Goal: Task Accomplishment & Management: Manage account settings

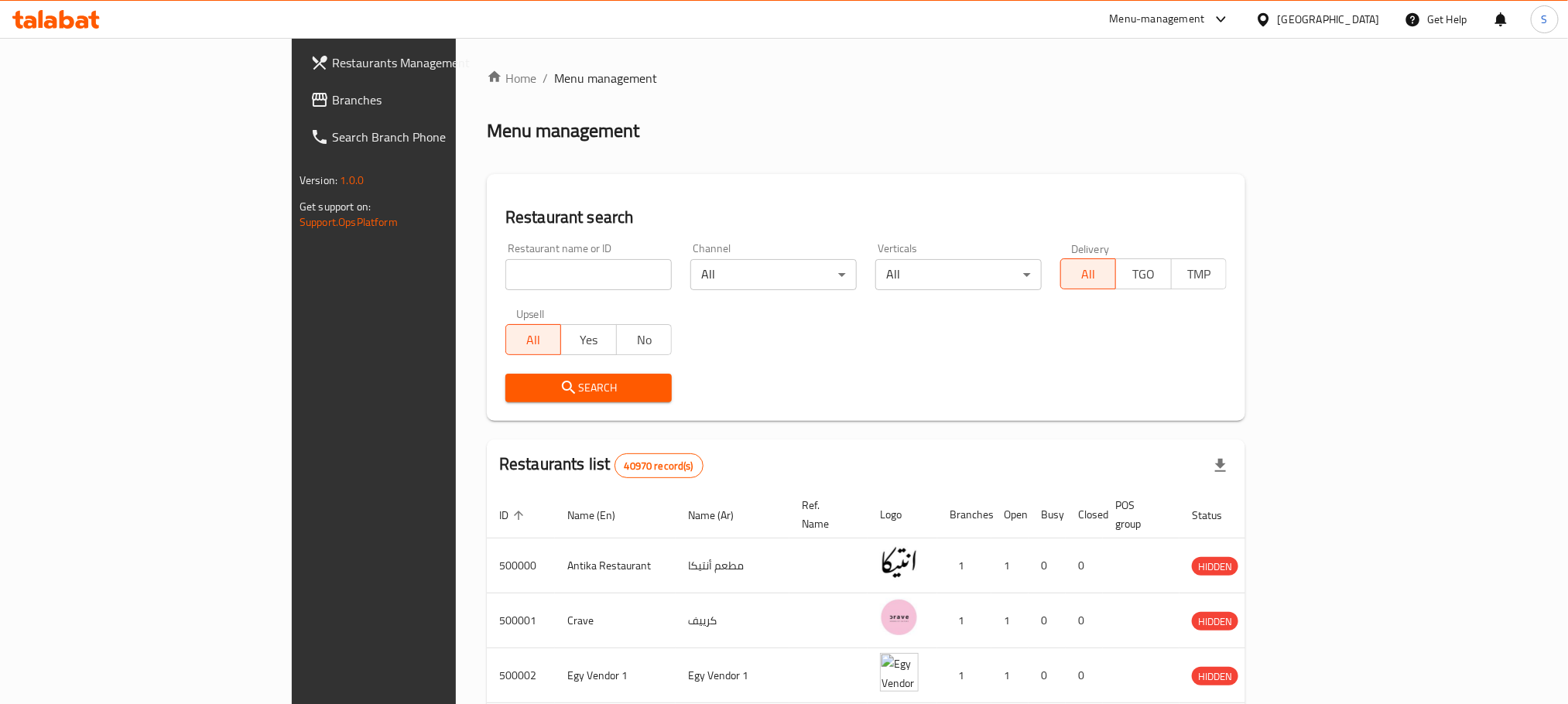
click at [1354, 12] on div "[GEOGRAPHIC_DATA]" at bounding box center [1329, 20] width 102 height 17
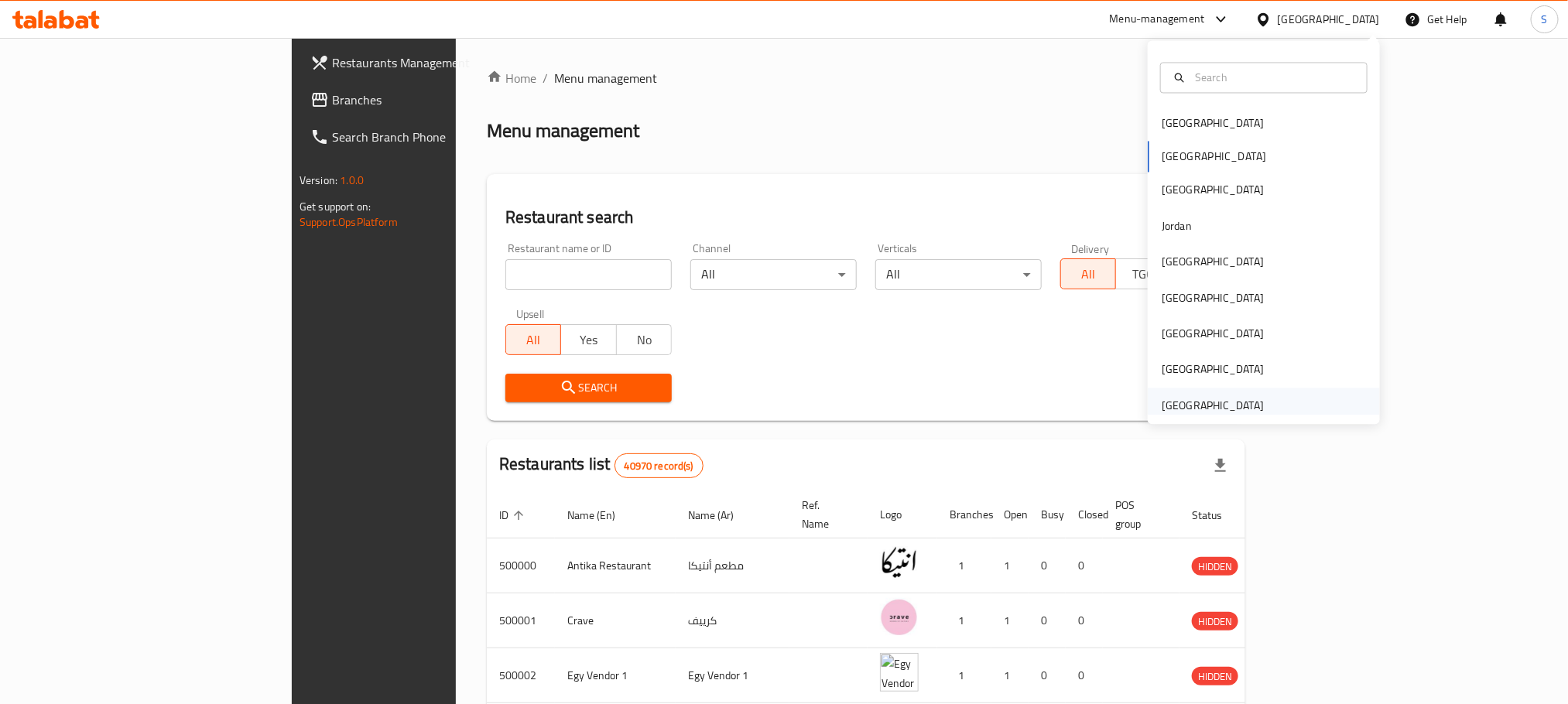
click at [1200, 411] on div "[GEOGRAPHIC_DATA]" at bounding box center [1212, 406] width 102 height 17
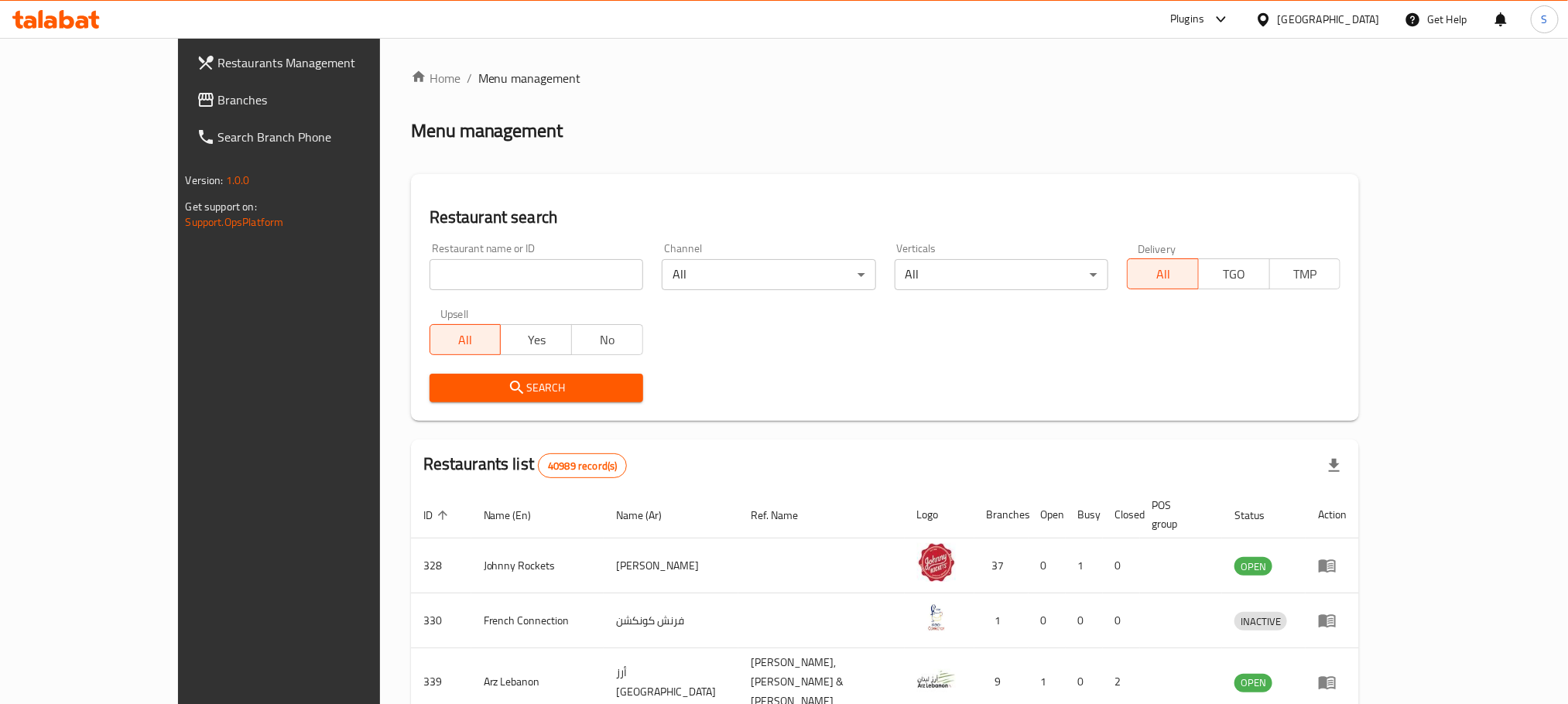
click at [218, 102] on span "Branches" at bounding box center [322, 100] width 209 height 19
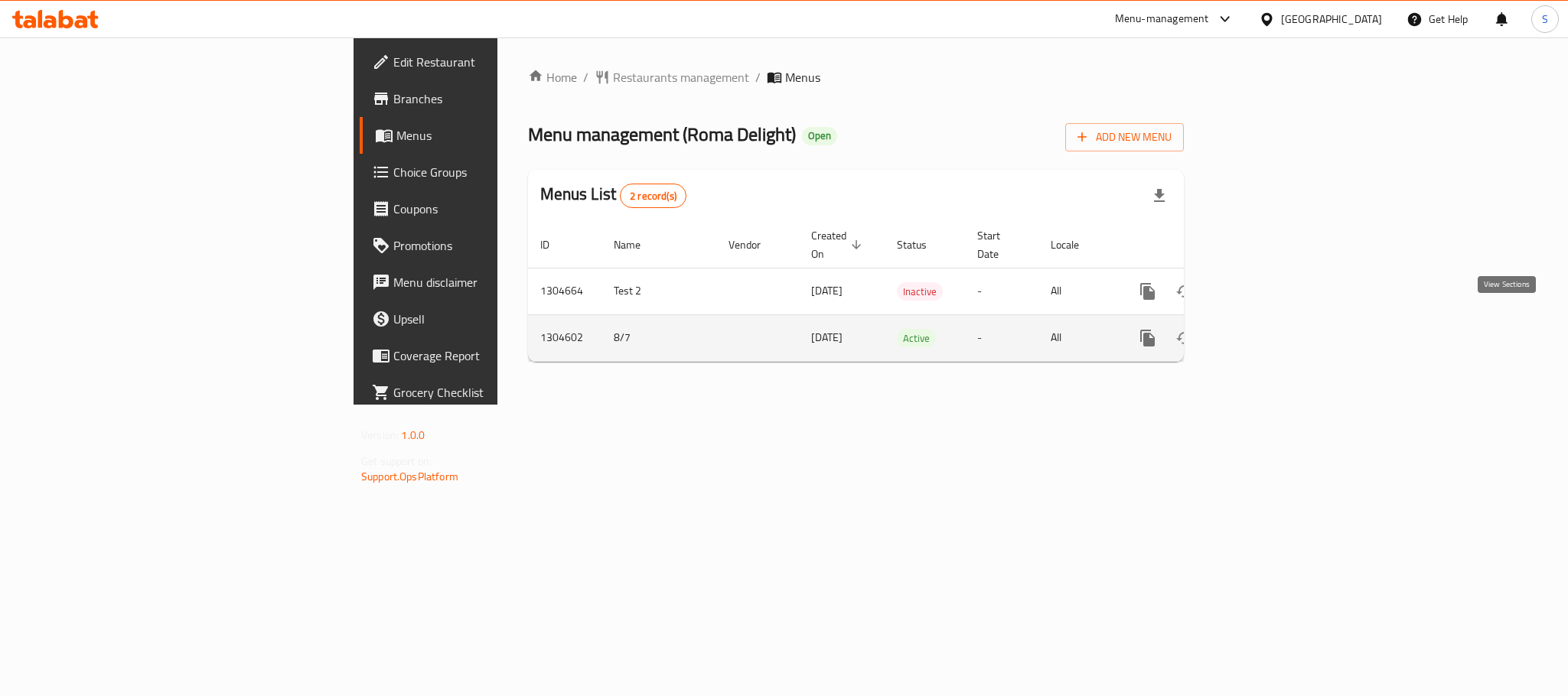
click at [1267, 329] on icon "enhanced table" at bounding box center [1258, 338] width 19 height 19
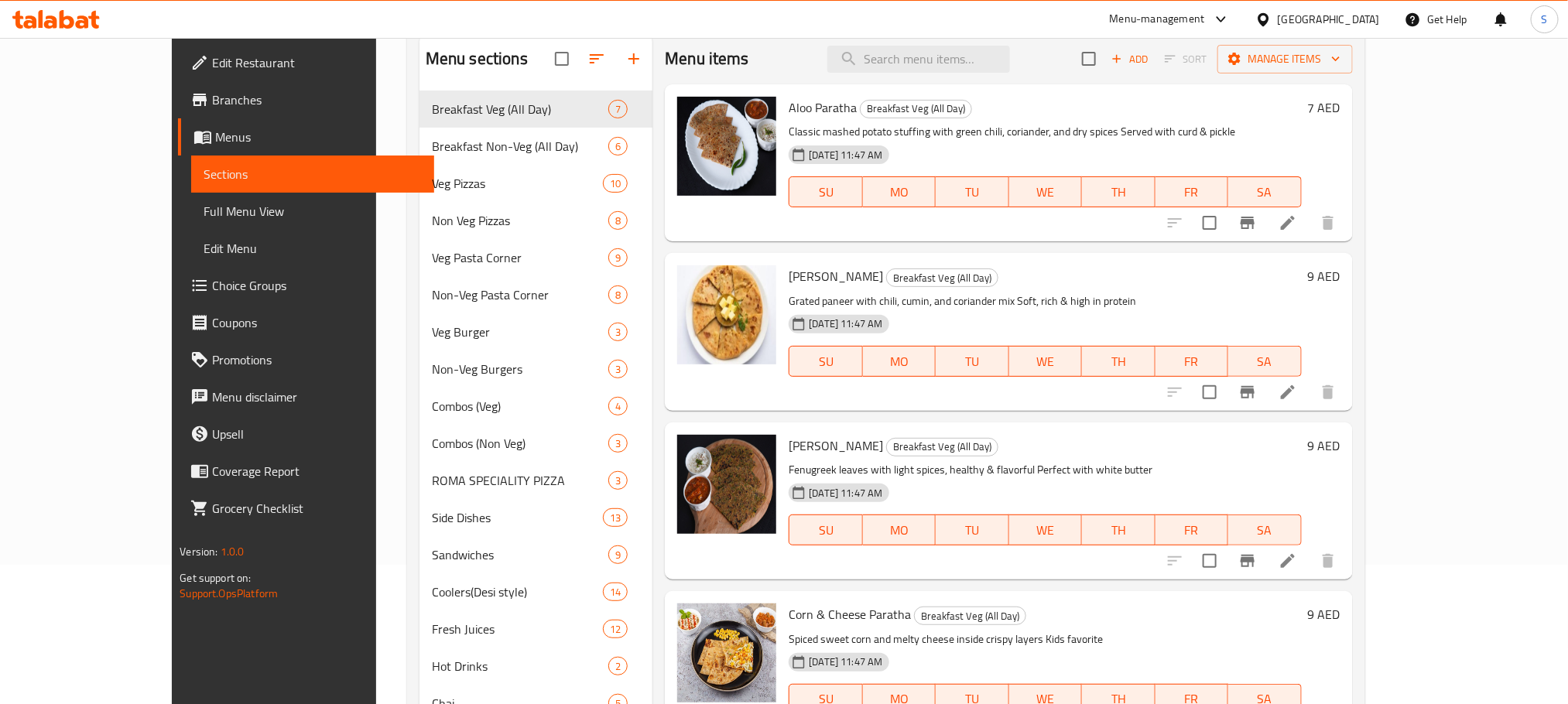
scroll to position [147, 0]
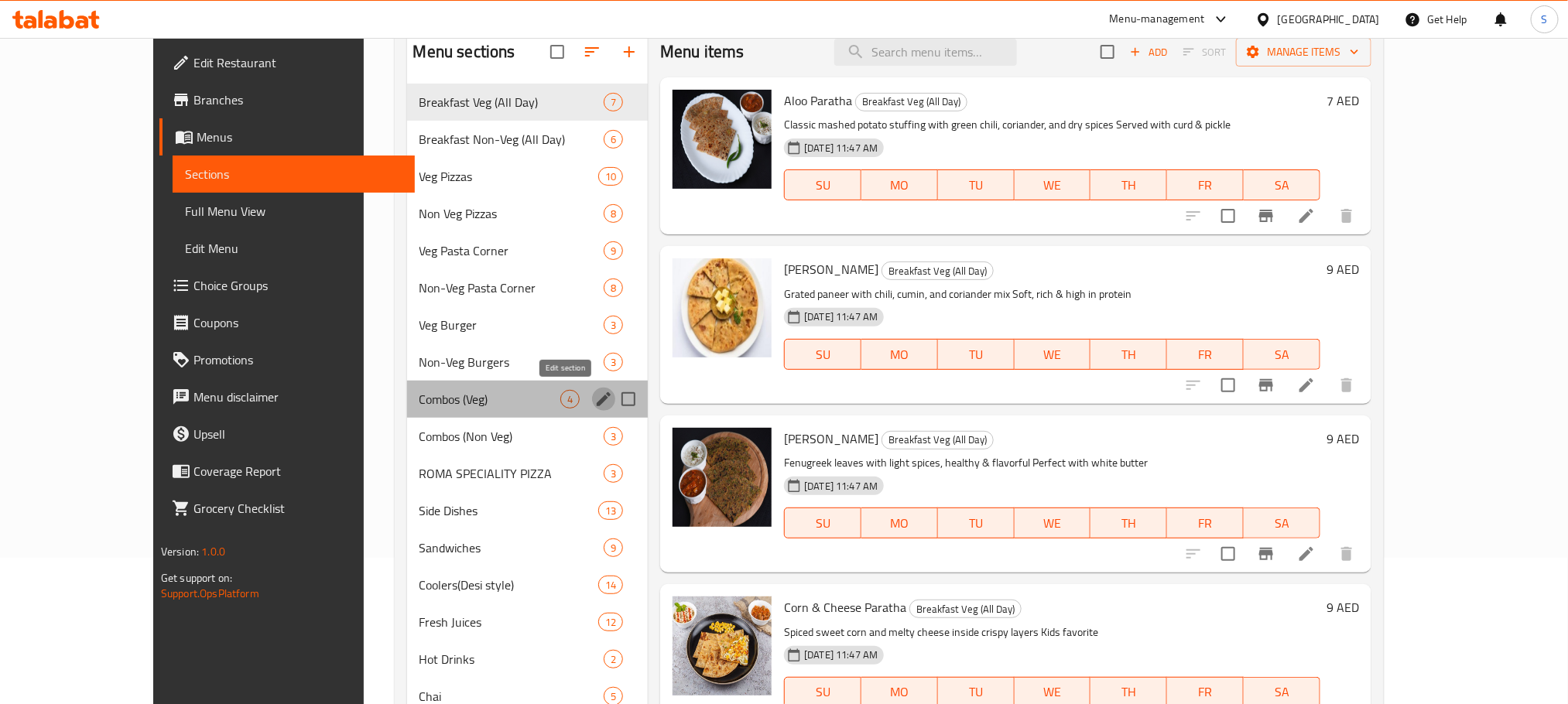
click at [594, 391] on icon "edit" at bounding box center [604, 400] width 19 height 19
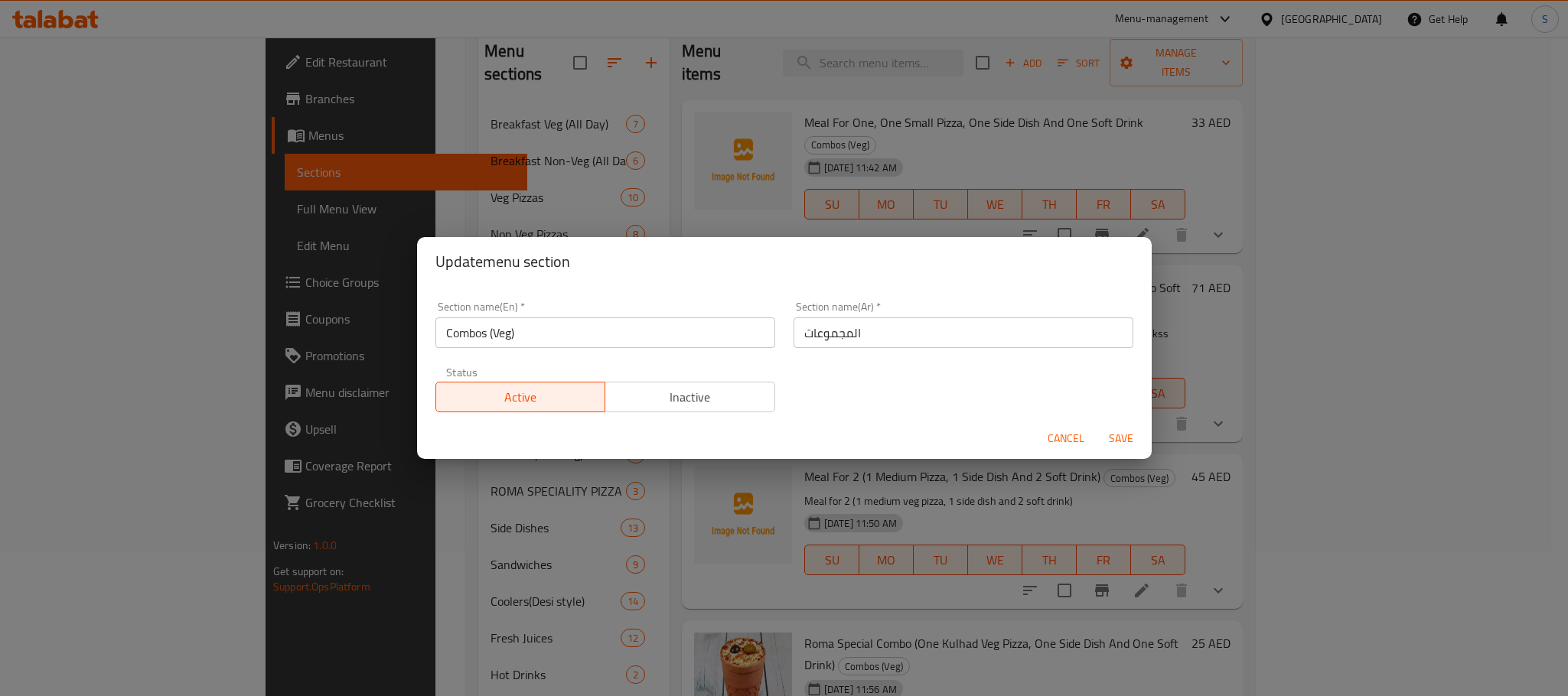
click at [1234, 248] on div "Update menu section Section name(En)   * Combos (Veg) Section name(En) * Sectio…" at bounding box center [784, 348] width 1568 height 696
click at [1075, 440] on span "Cancel" at bounding box center [1066, 439] width 37 height 19
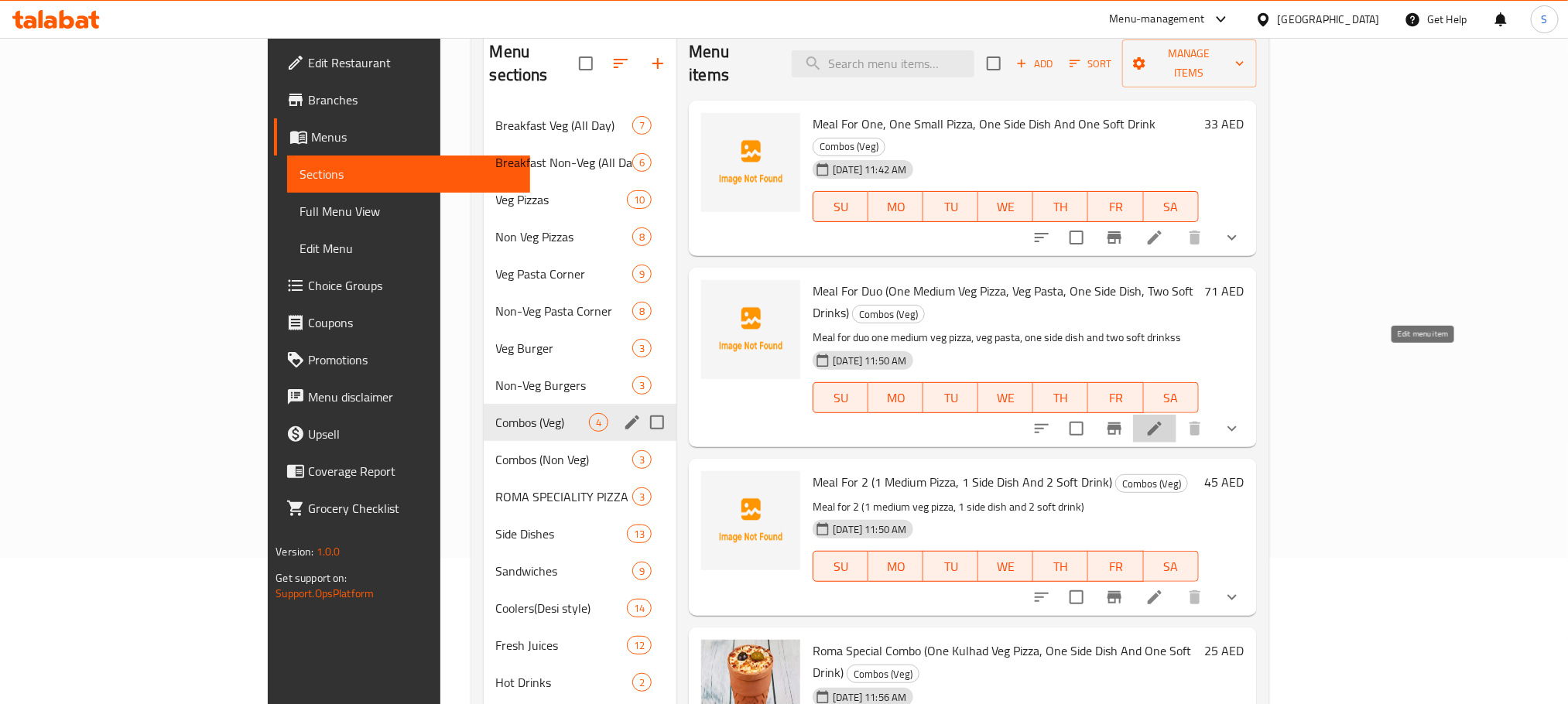
click at [1164, 419] on icon at bounding box center [1155, 429] width 19 height 19
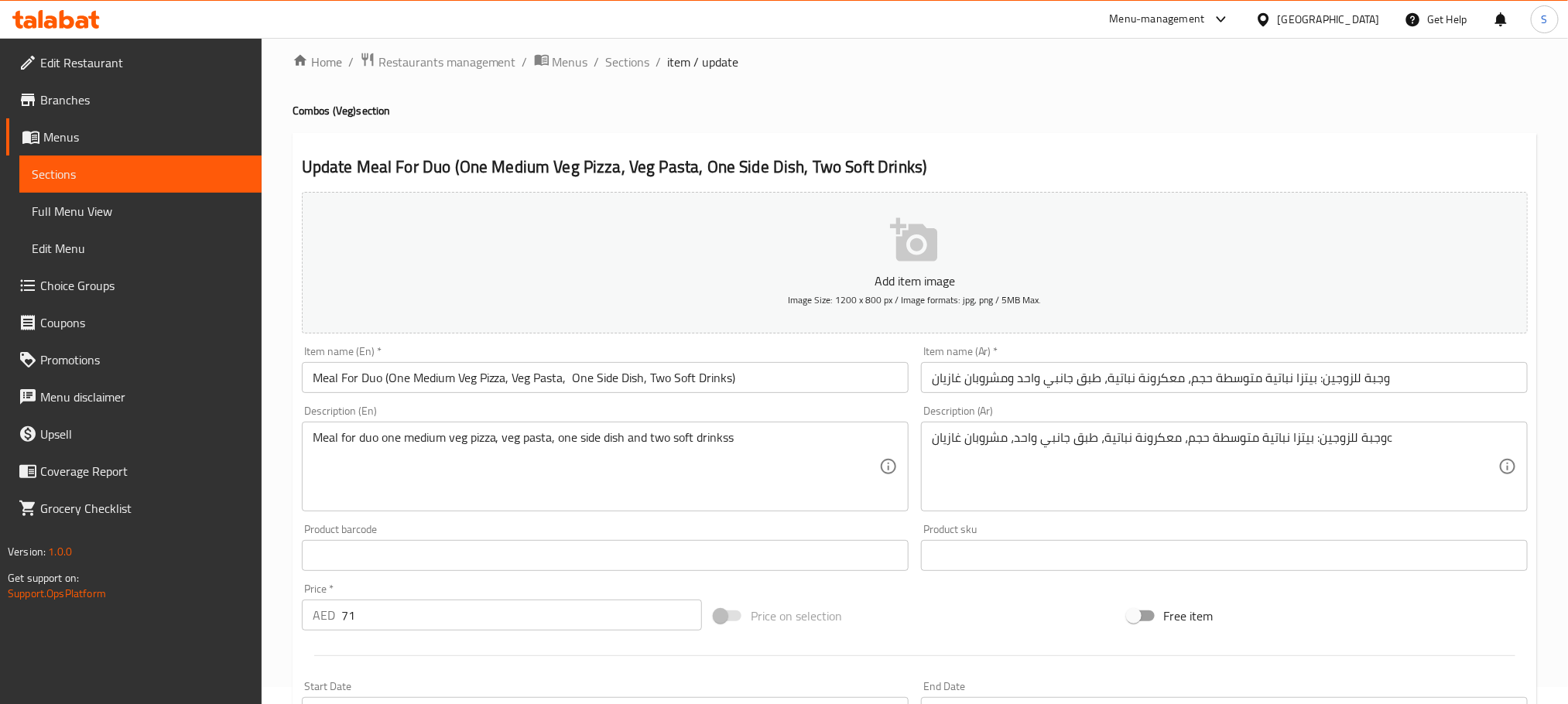
scroll to position [15, 0]
click at [609, 61] on span "Sections" at bounding box center [628, 65] width 44 height 19
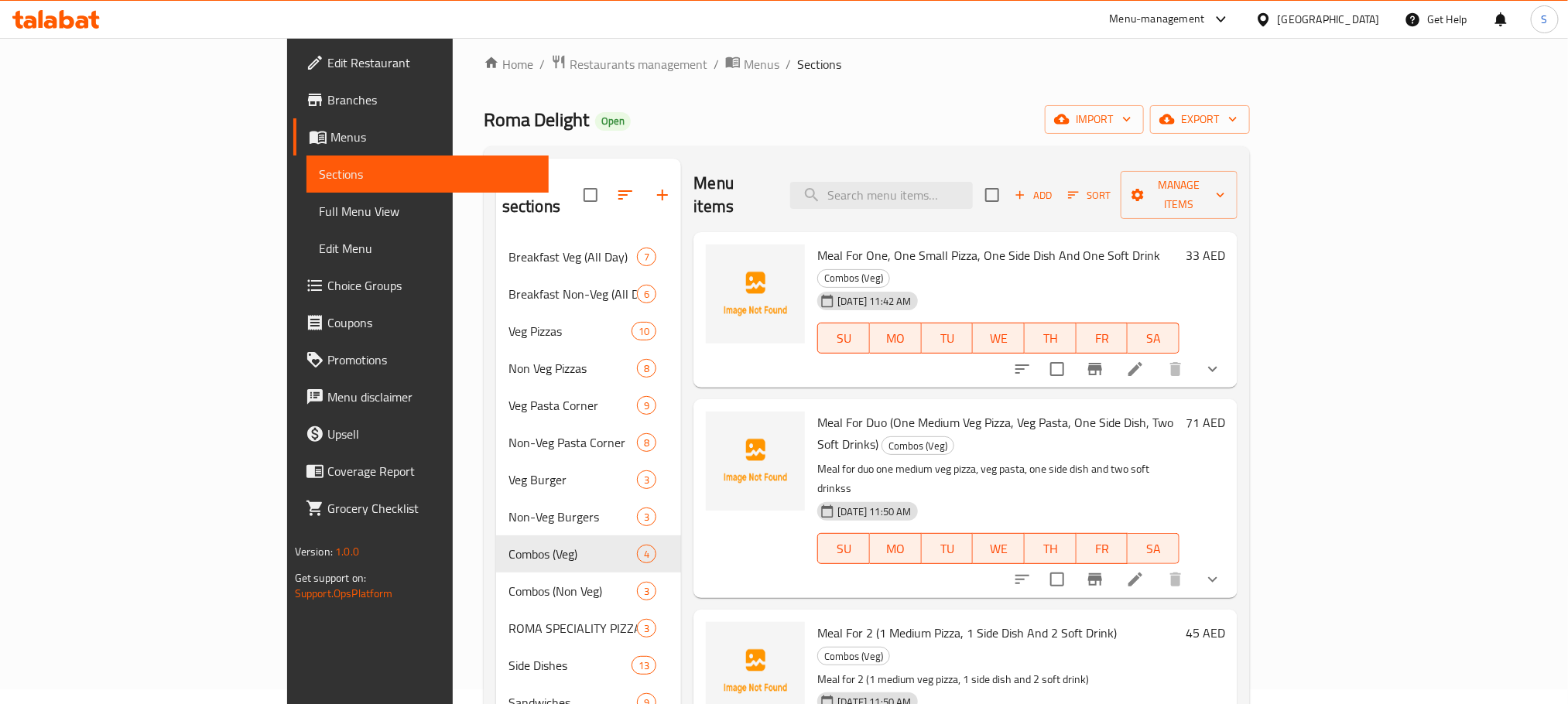
scroll to position [17, 0]
click at [1142, 570] on icon at bounding box center [1135, 577] width 14 height 14
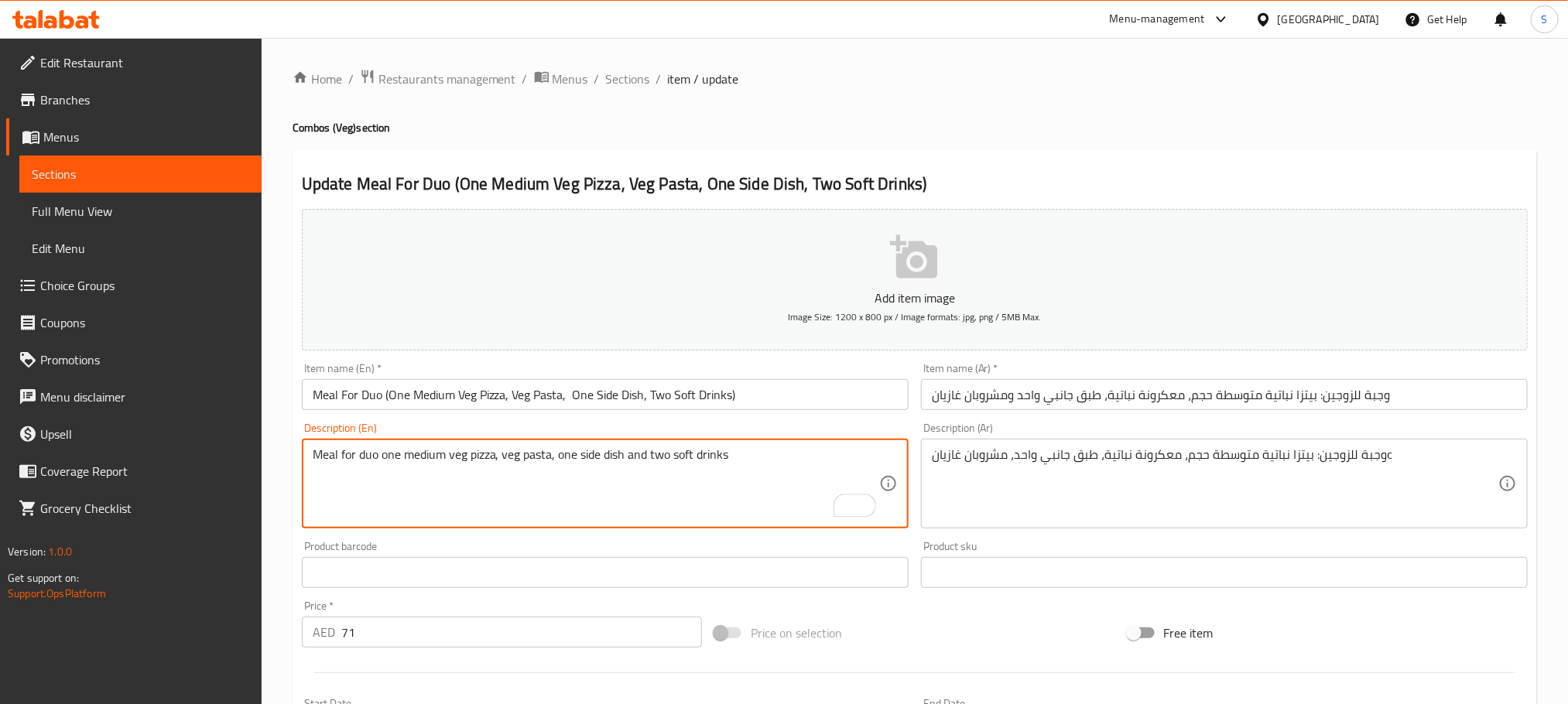
type textarea "Meal for duo one medium veg pizza, veg pasta, one side dish and two soft drinks"
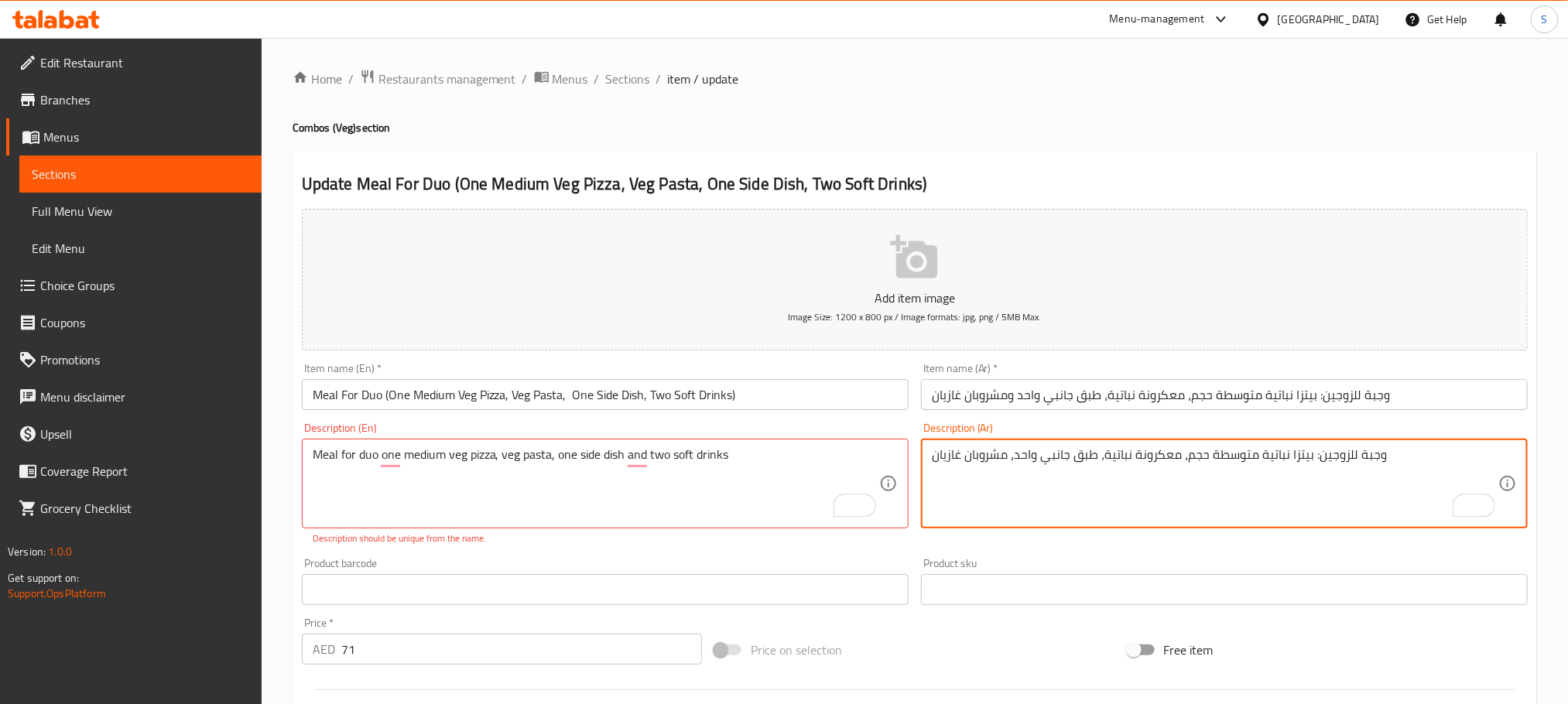
type textarea "وجبة للزوجين: بيتزا نباتية متوسطة حجم، معكرونة نباتية، طبق جانبي واحد، مشروبان …"
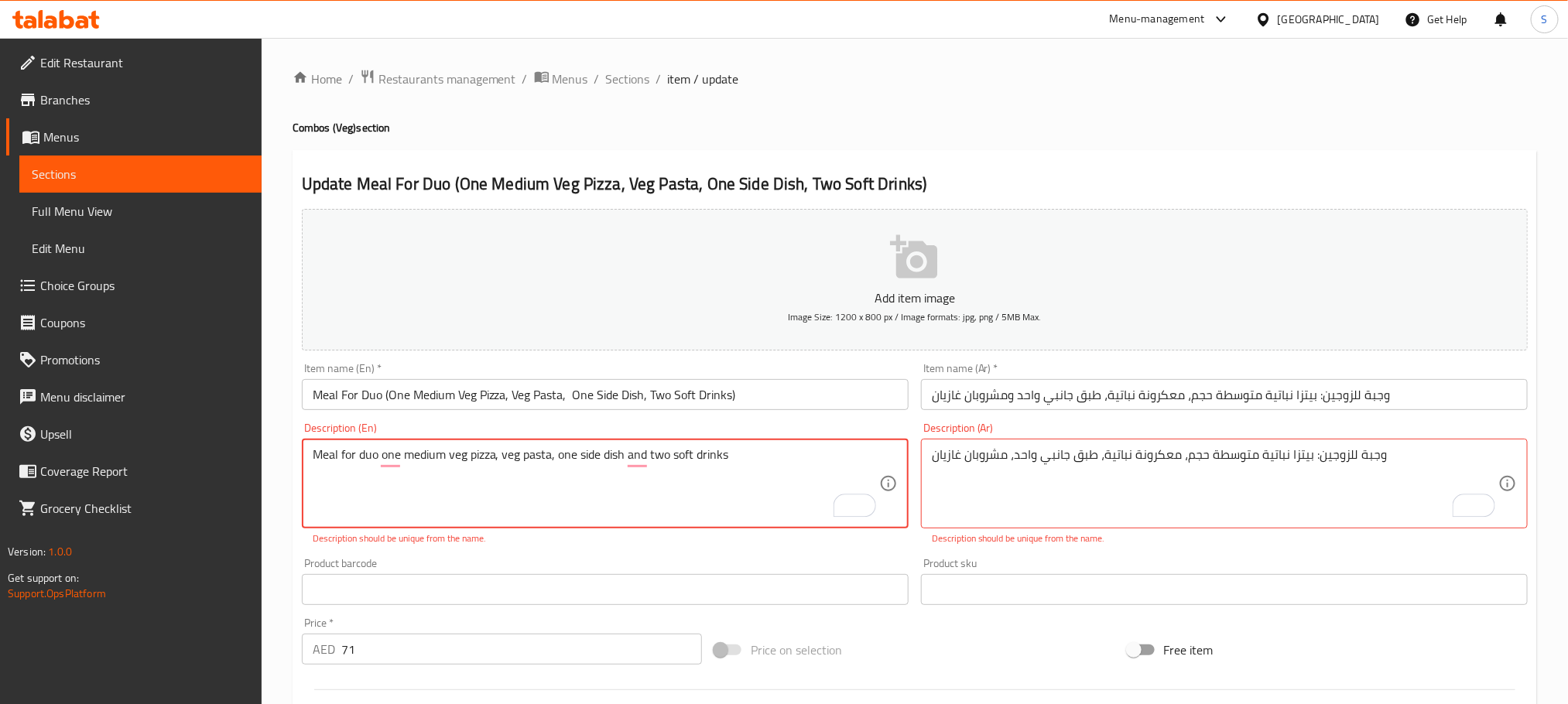
click at [555, 458] on textarea "Meal for duo one medium veg pizza, veg pasta, one side dish and two soft drinks" at bounding box center [596, 483] width 567 height 73
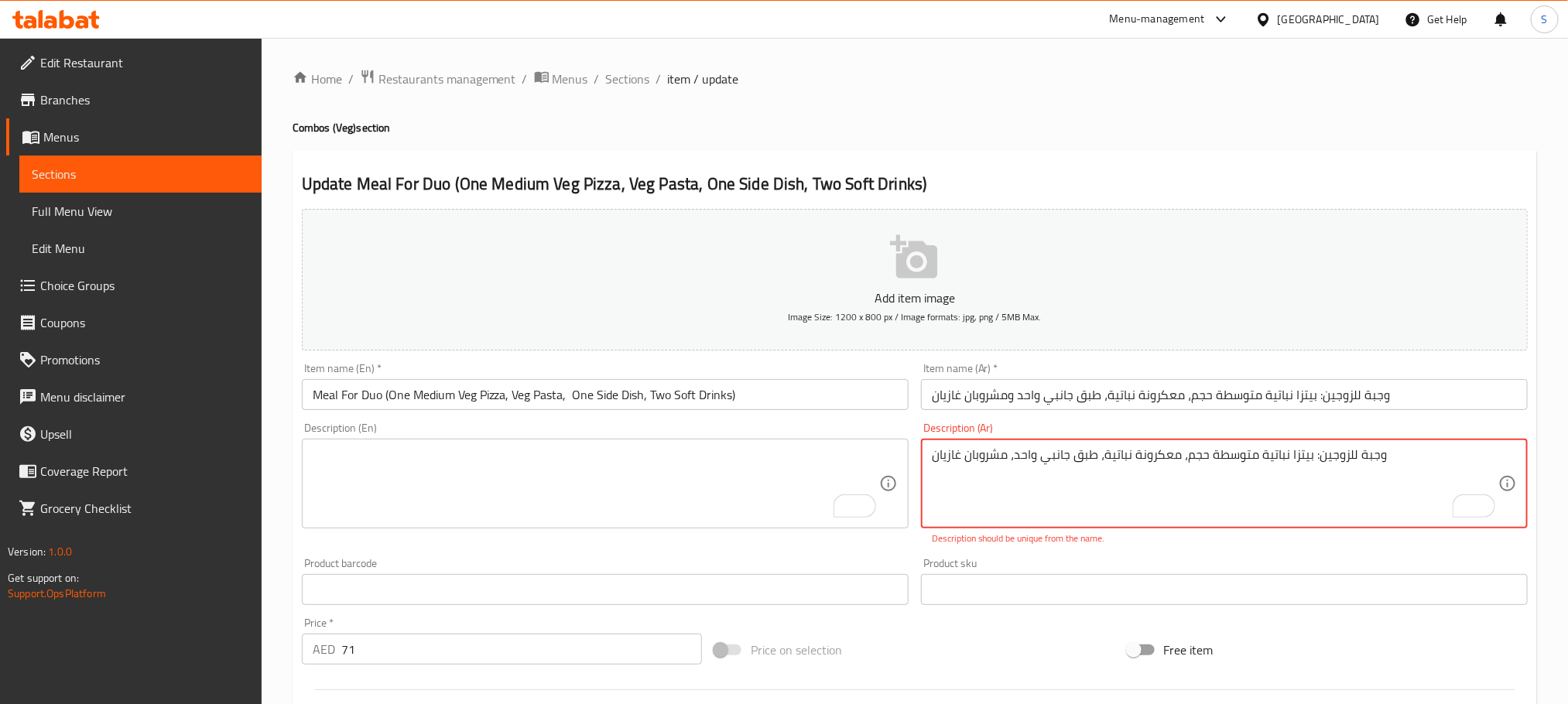
click at [1012, 458] on textarea "وجبة للزوجين: بيتزا نباتية متوسطة حجم، معكرونة نباتية، طبق جانبي واحد، مشروبان …" at bounding box center [1215, 483] width 567 height 73
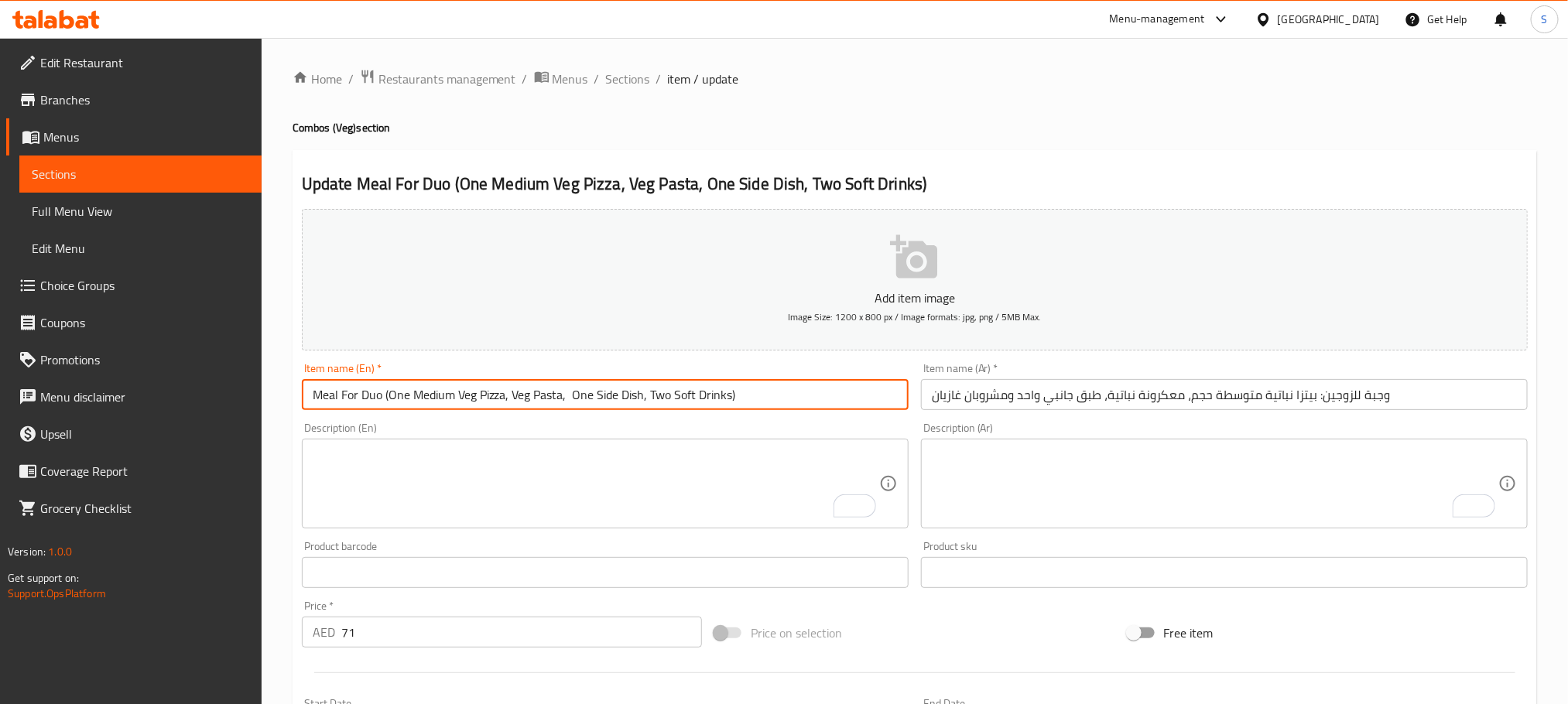
click at [796, 399] on input "Meal For Duo (One Medium Veg Pizza, Veg Pasta, One Side Dish, Two Soft Drinks)" at bounding box center [605, 394] width 607 height 31
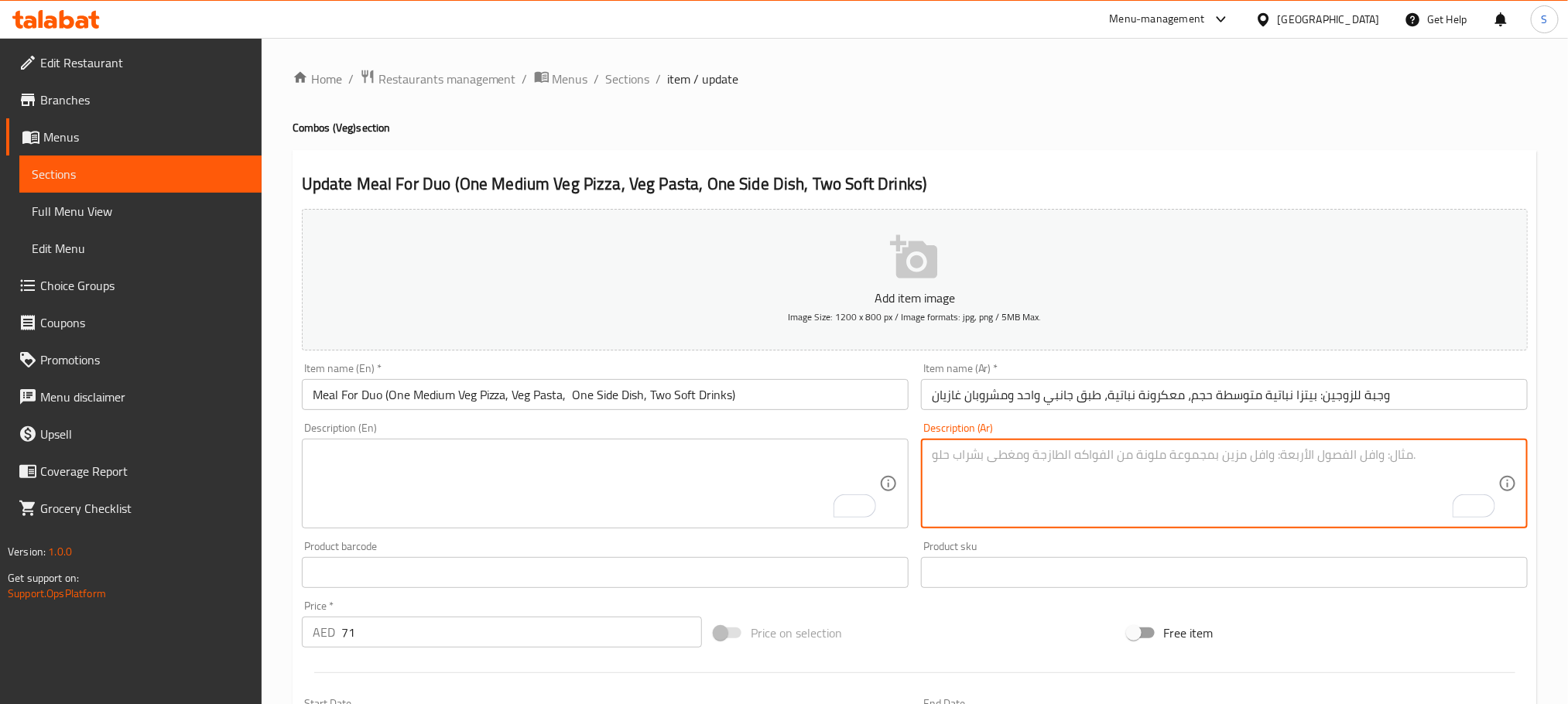
click at [1078, 465] on textarea "To enrich screen reader interactions, please activate Accessibility in Grammarl…" at bounding box center [1215, 483] width 567 height 73
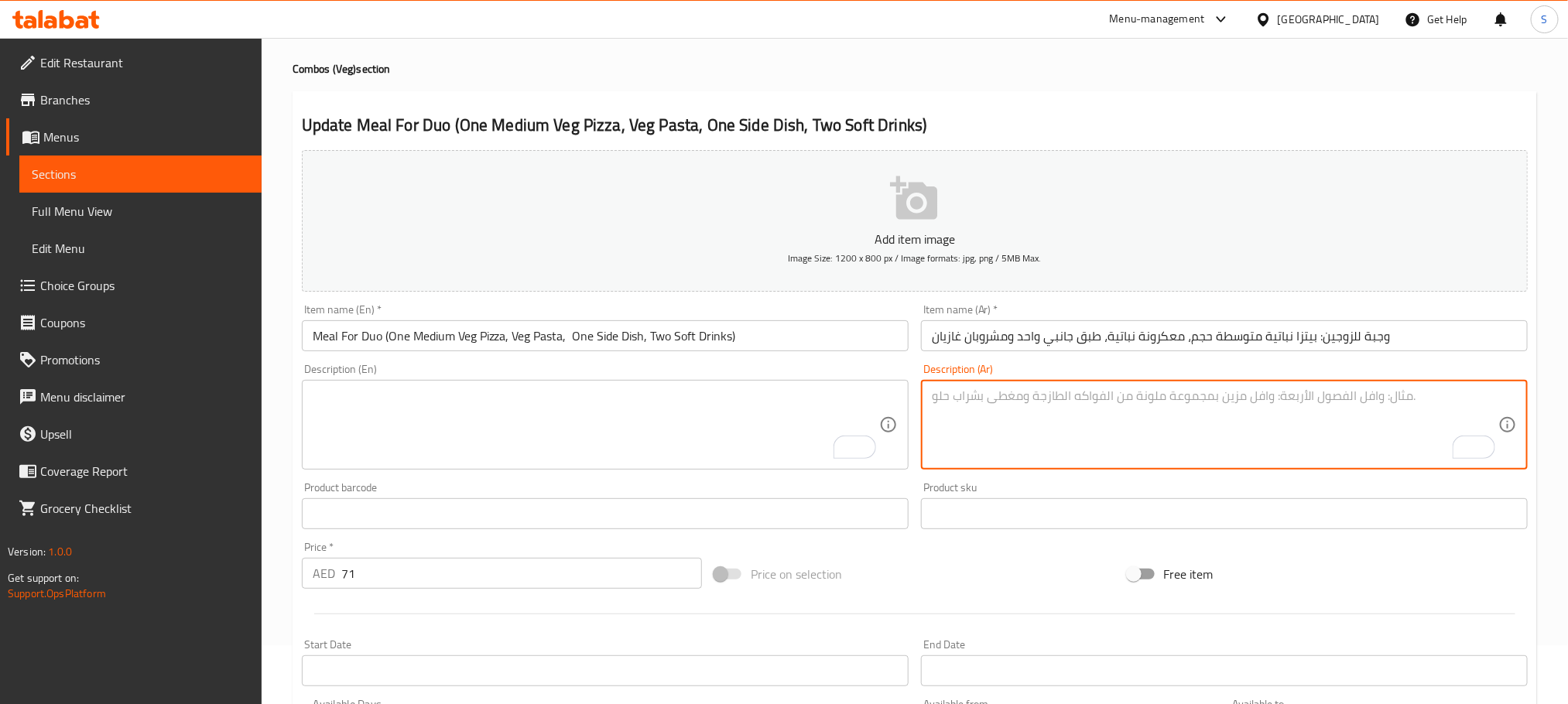
scroll to position [546, 0]
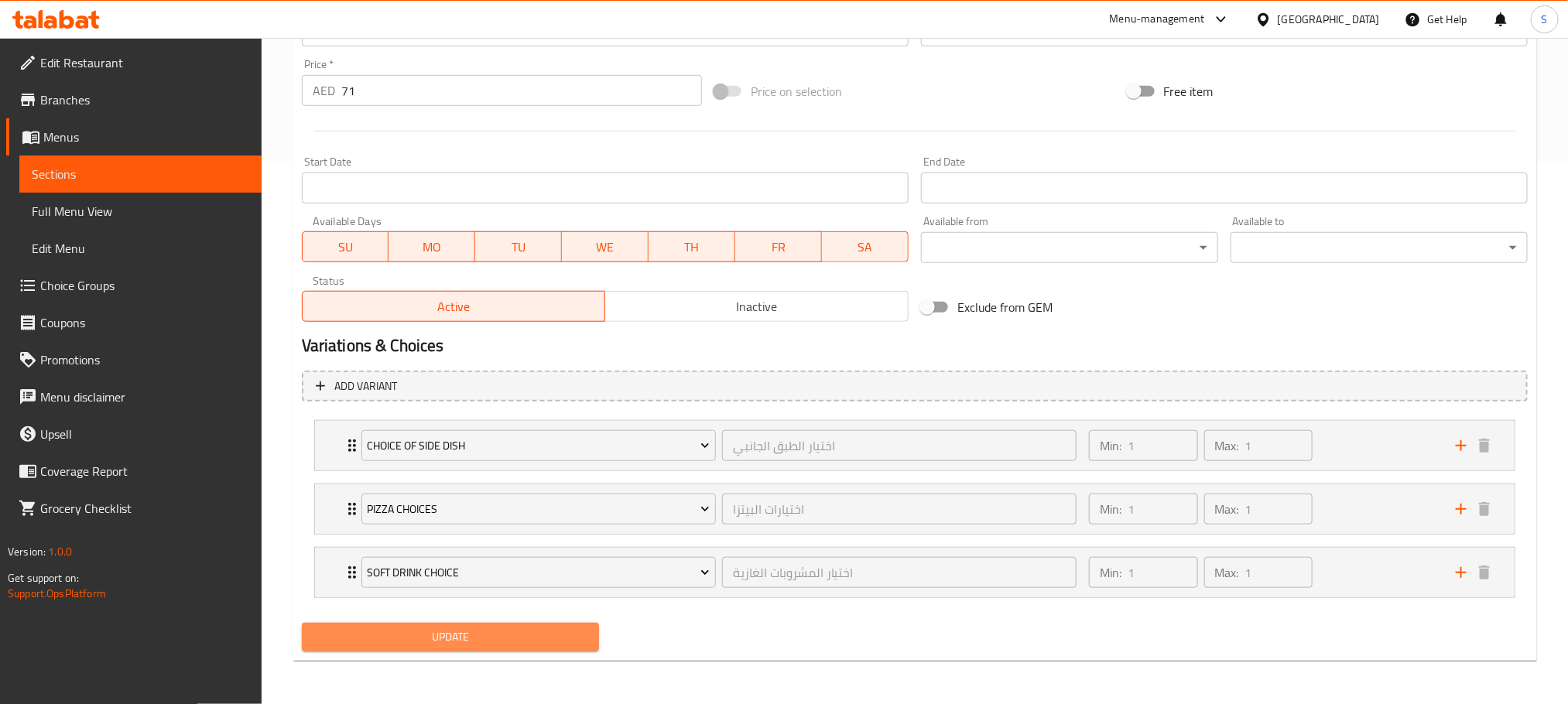
click at [541, 632] on span "Update" at bounding box center [451, 637] width 273 height 20
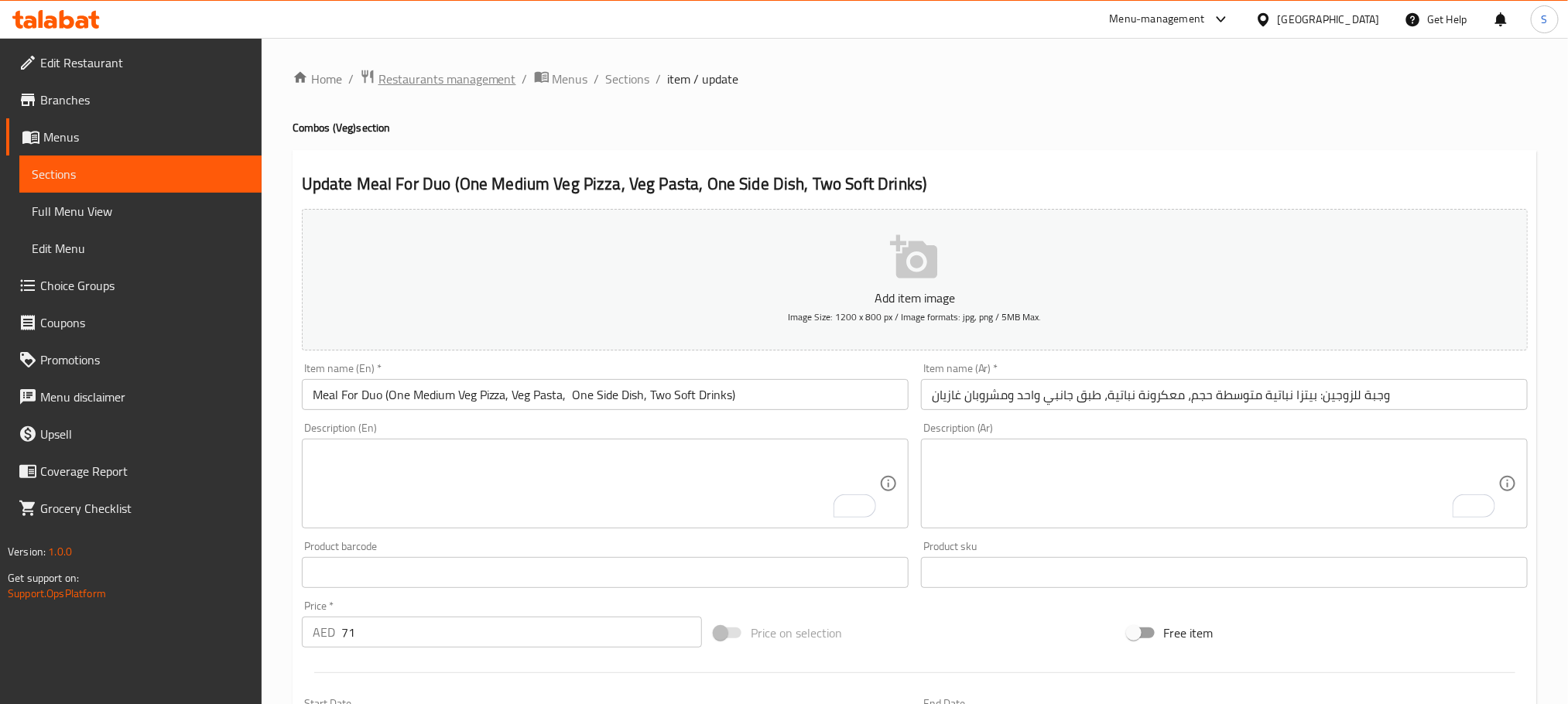
click at [494, 69] on span "Restaurants management" at bounding box center [447, 79] width 138 height 19
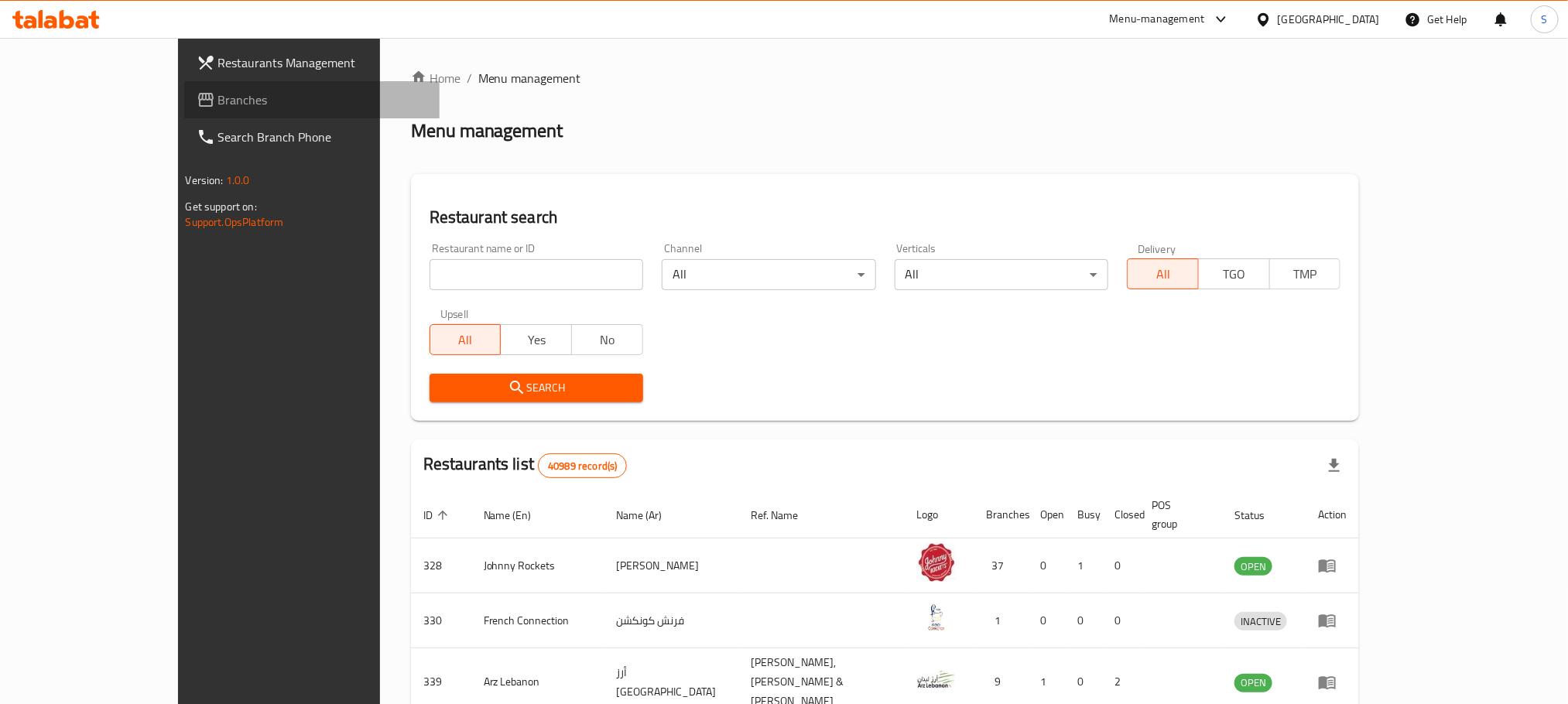
click at [218, 100] on span "Branches" at bounding box center [322, 100] width 209 height 19
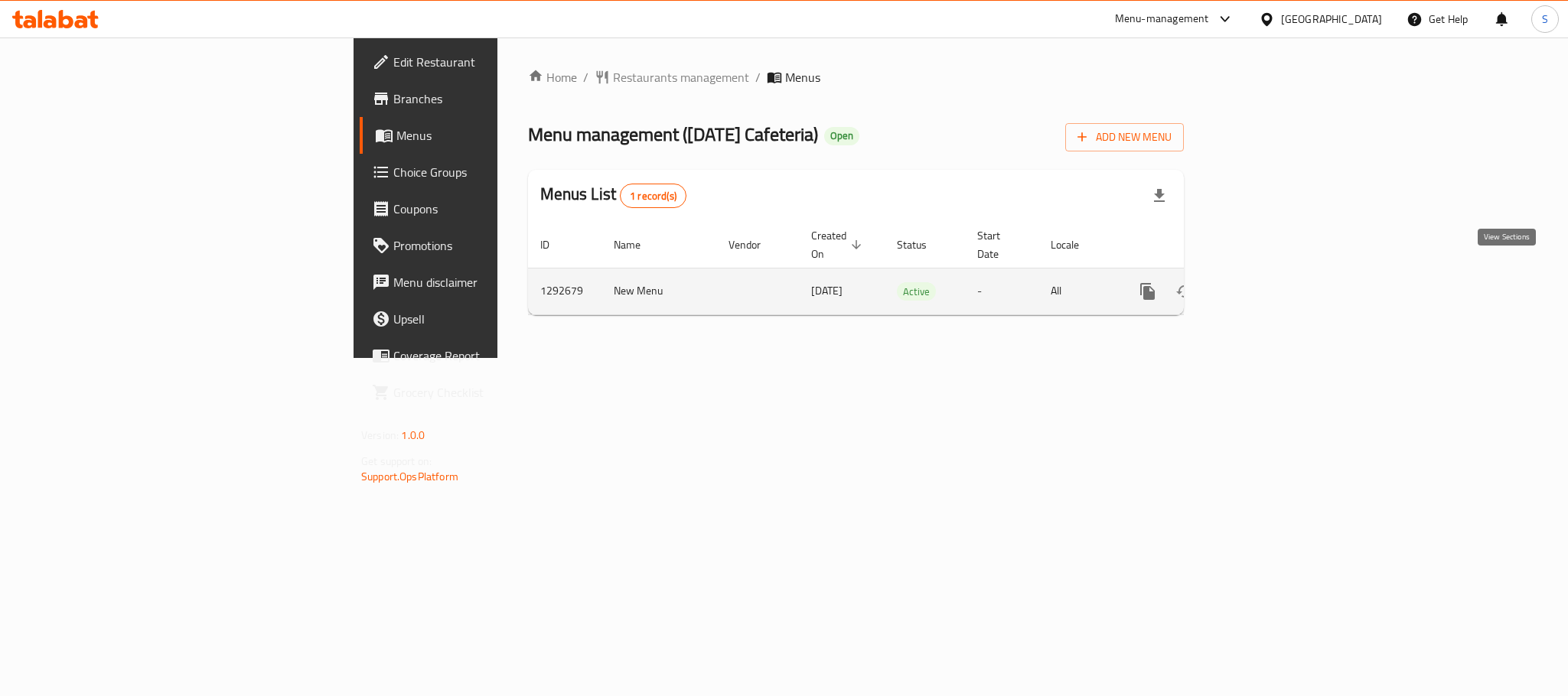
click at [1267, 282] on icon "enhanced table" at bounding box center [1258, 291] width 19 height 19
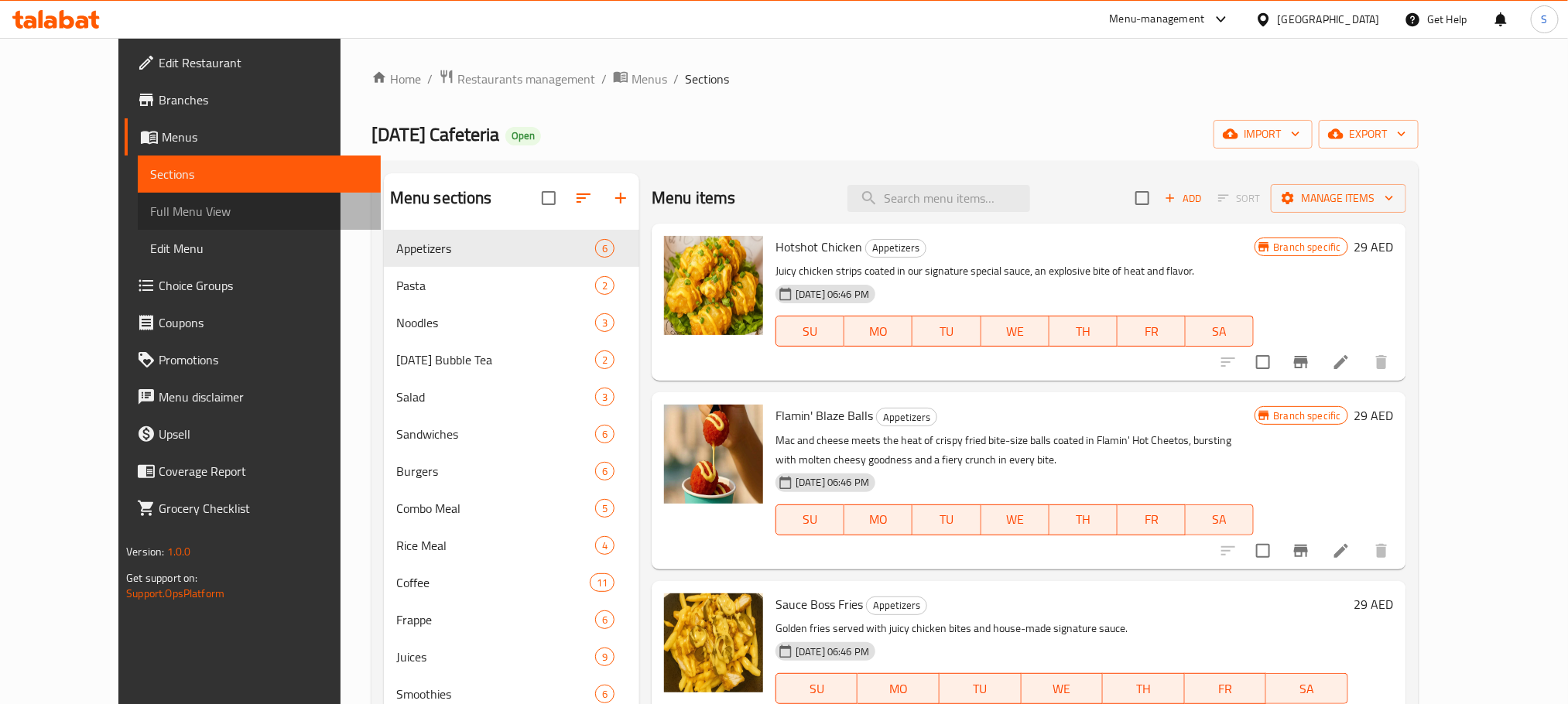
click at [150, 214] on span "Full Menu View" at bounding box center [259, 211] width 218 height 19
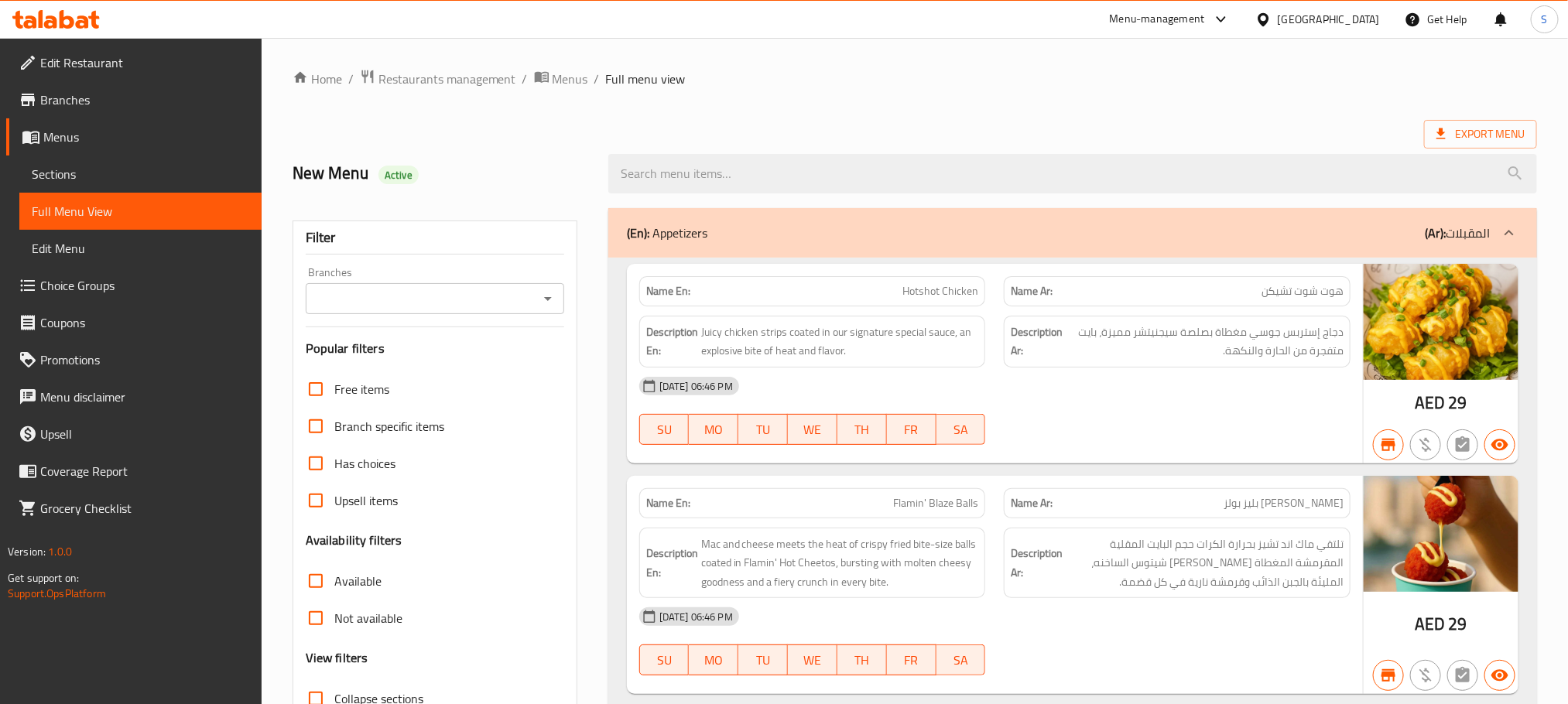
click at [836, 81] on ol "Home / Restaurants management / Menus / Full menu view" at bounding box center [914, 79] width 1244 height 20
